Goal: Task Accomplishment & Management: Use online tool/utility

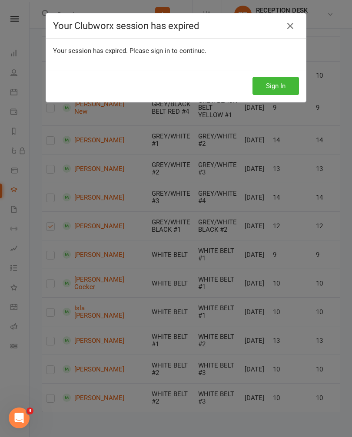
click at [280, 80] on button "Sign In" at bounding box center [275, 86] width 46 height 18
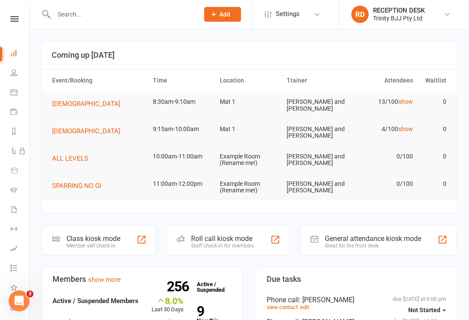
click at [145, 238] on div at bounding box center [141, 239] width 10 height 10
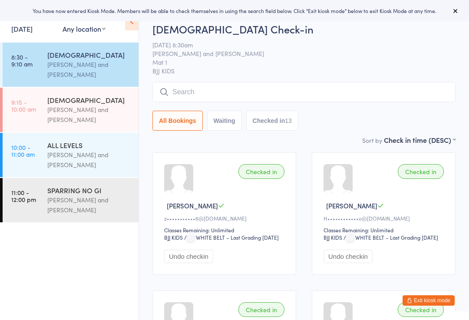
click at [375, 91] on input "search" at bounding box center [303, 92] width 303 height 20
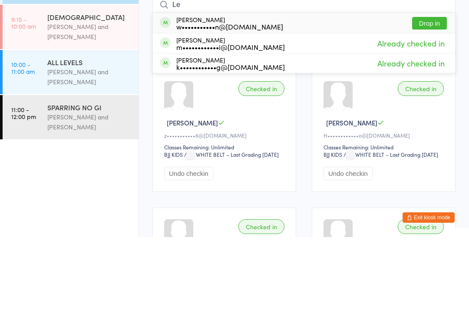
type input "L"
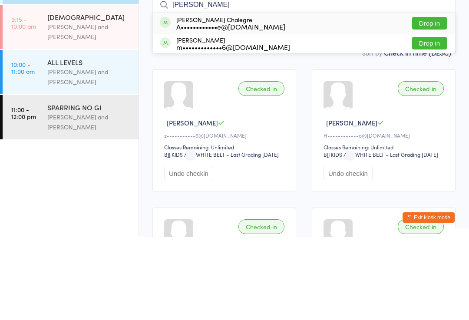
type input "Belinda"
click at [432, 100] on button "Drop in" at bounding box center [429, 106] width 35 height 13
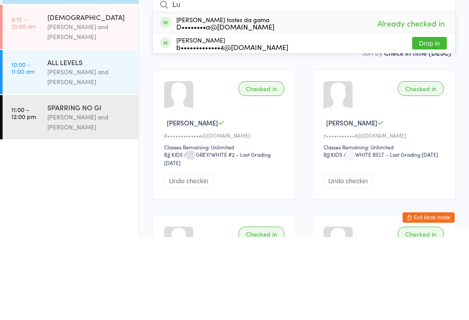
type input "L"
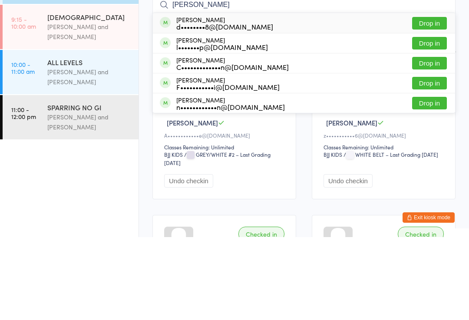
type input "Daniel"
click at [436, 140] on button "Drop in" at bounding box center [429, 146] width 35 height 13
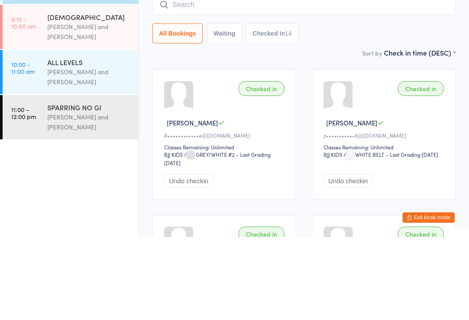
scroll to position [83, 0]
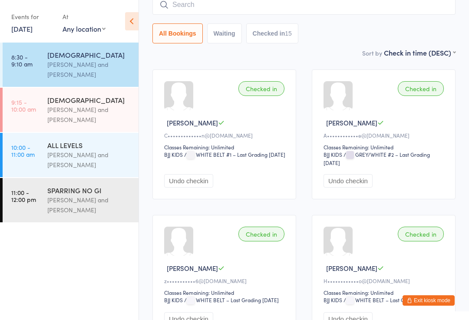
click at [278, 8] on input "search" at bounding box center [303, 5] width 303 height 20
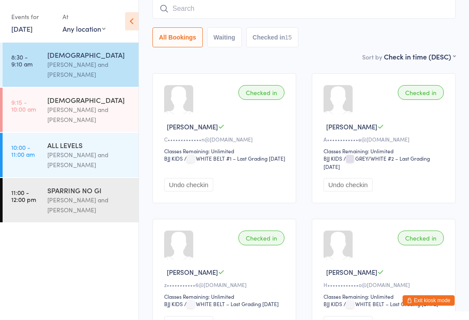
scroll to position [79, 0]
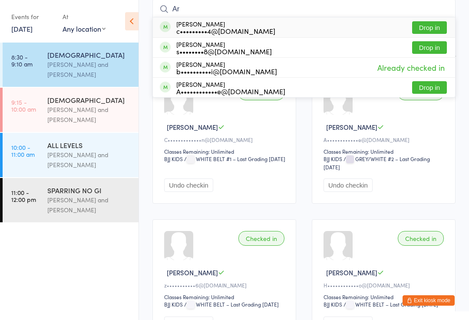
type input "A"
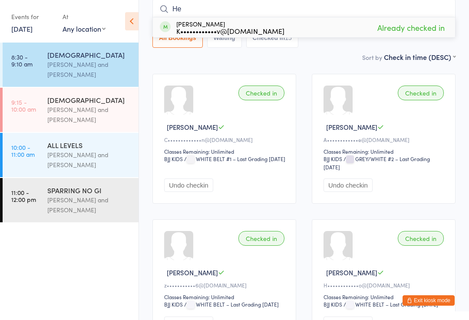
type input "H"
type input "Talia"
click at [427, 26] on button "Drop in" at bounding box center [429, 27] width 35 height 13
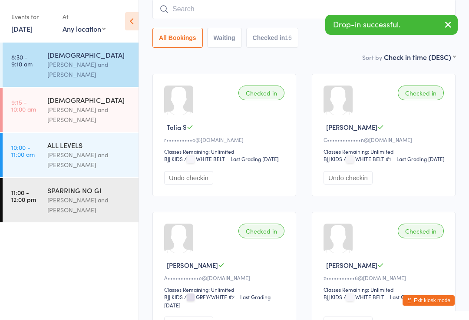
click at [241, 3] on input "search" at bounding box center [303, 9] width 303 height 20
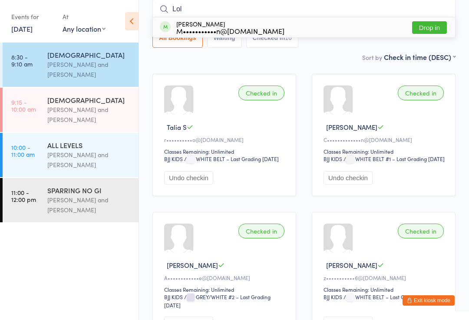
type input "Lol"
click at [436, 26] on button "Drop in" at bounding box center [429, 27] width 35 height 13
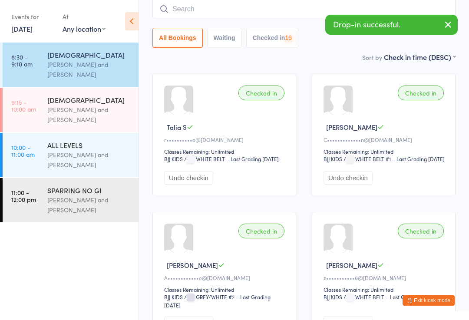
click at [253, 14] on input "search" at bounding box center [303, 9] width 303 height 20
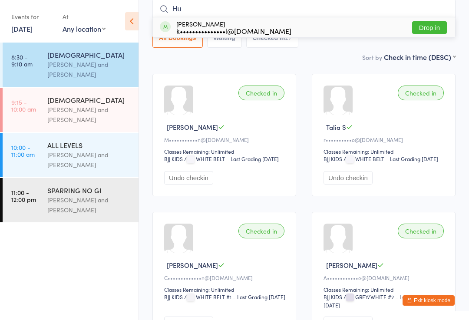
type input "H"
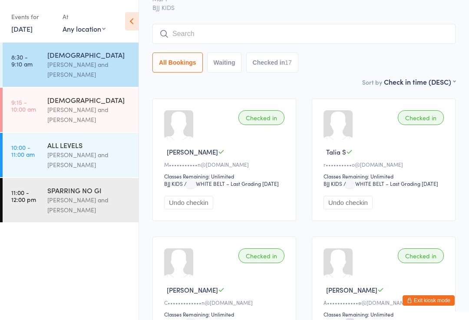
scroll to position [0, 0]
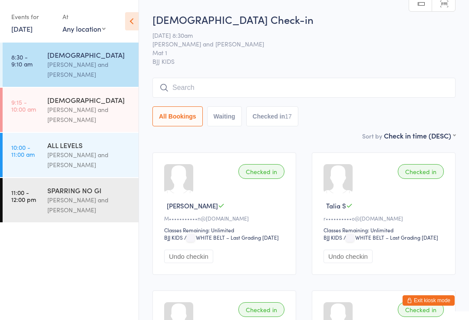
click at [320, 92] on input "search" at bounding box center [303, 88] width 303 height 20
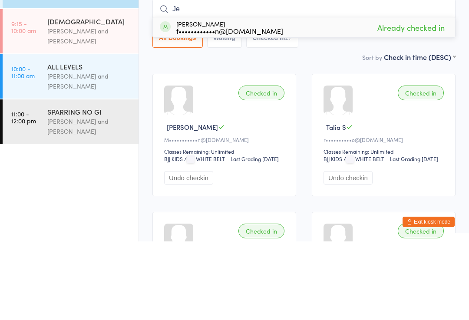
type input "J"
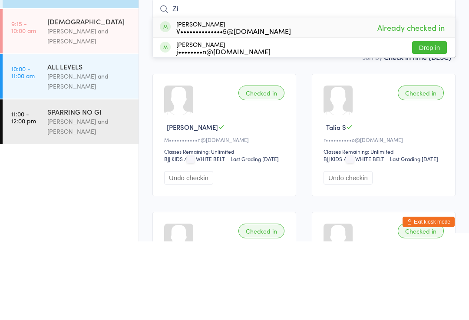
type input "Z"
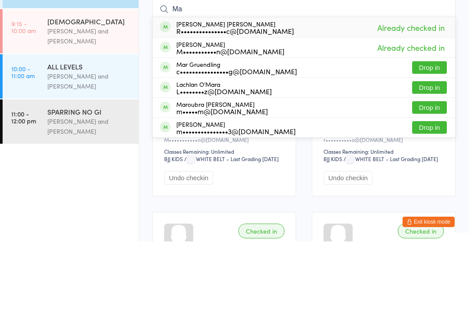
type input "M"
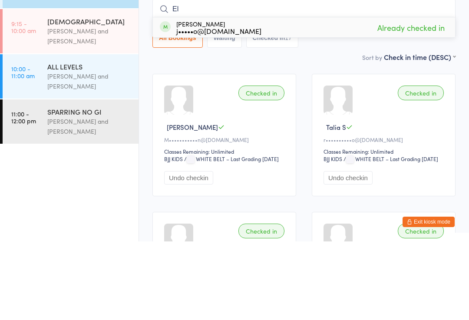
type input "E"
type input "G"
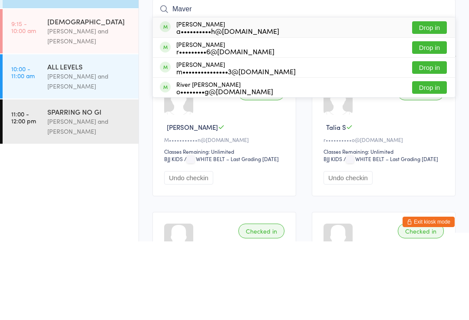
type input "Maver"
click at [434, 100] on button "Drop in" at bounding box center [429, 106] width 35 height 13
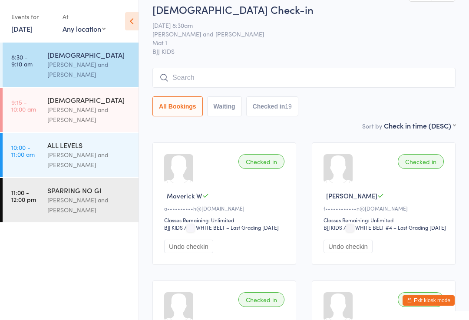
scroll to position [10, 0]
click at [431, 306] on button "Exit kiosk mode" at bounding box center [428, 300] width 52 height 10
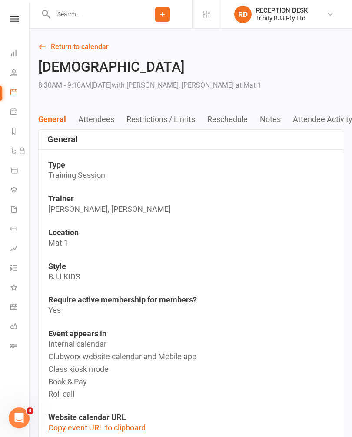
click at [12, 187] on icon at bounding box center [13, 189] width 7 height 7
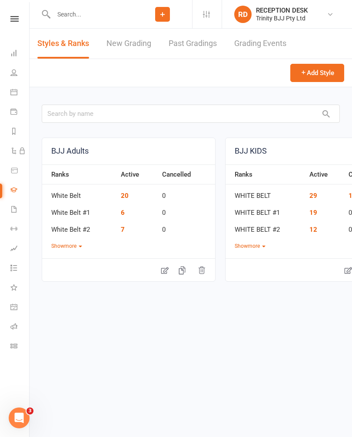
click at [125, 40] on link "New Grading" at bounding box center [128, 44] width 45 height 30
